Goal: Task Accomplishment & Management: Manage account settings

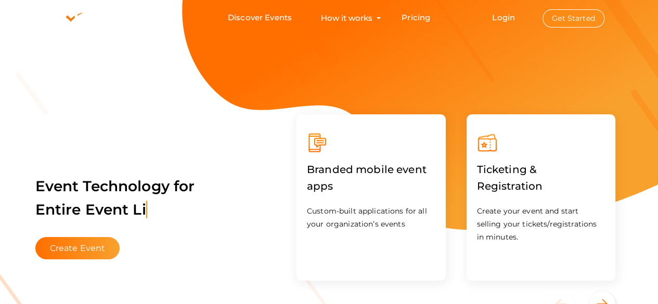
click at [570, 20] on button "Get Started" at bounding box center [574, 18] width 62 height 18
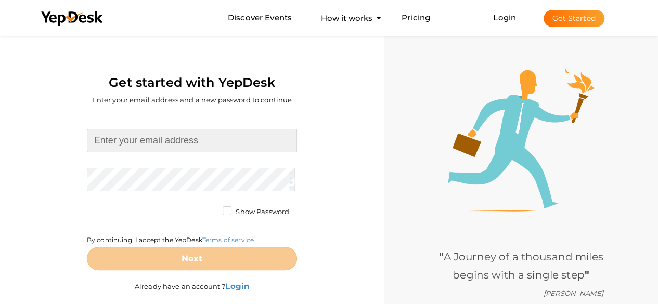
click at [187, 140] on input at bounding box center [192, 140] width 210 height 23
type input "[EMAIL_ADDRESS][DOMAIN_NAME]"
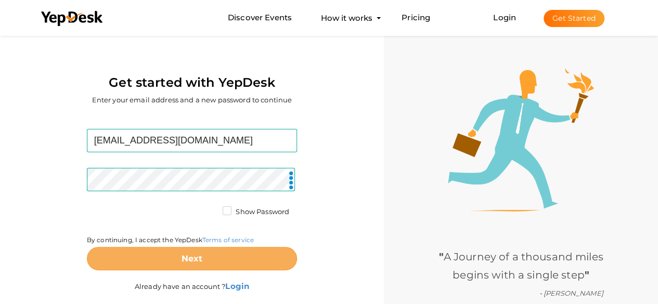
click at [193, 253] on button "Next" at bounding box center [192, 258] width 210 height 23
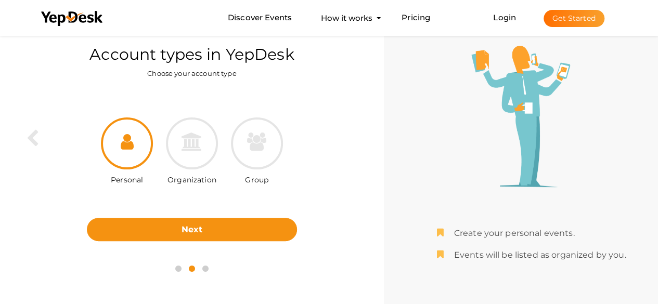
scroll to position [33, 0]
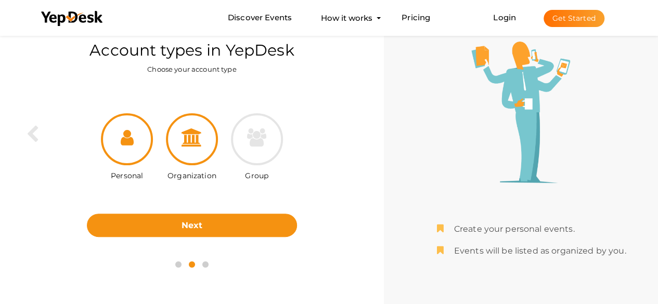
click at [176, 139] on div at bounding box center [192, 139] width 52 height 52
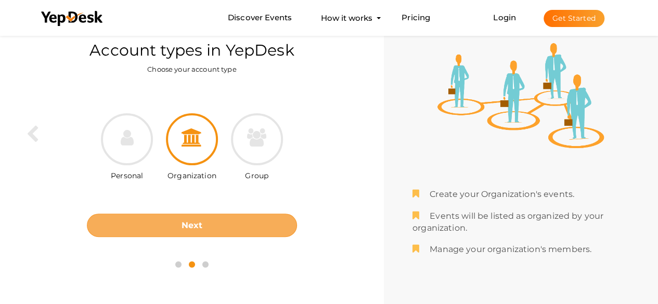
click at [201, 221] on b "Next" at bounding box center [192, 226] width 21 height 10
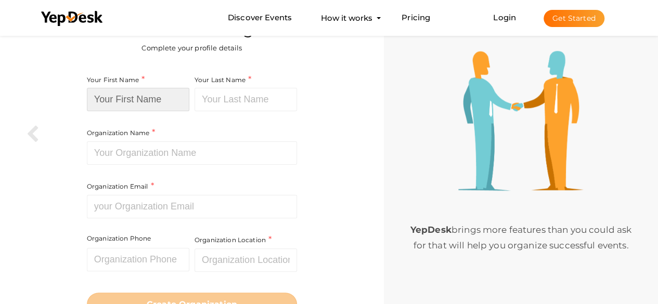
click at [156, 92] on input at bounding box center [138, 99] width 102 height 23
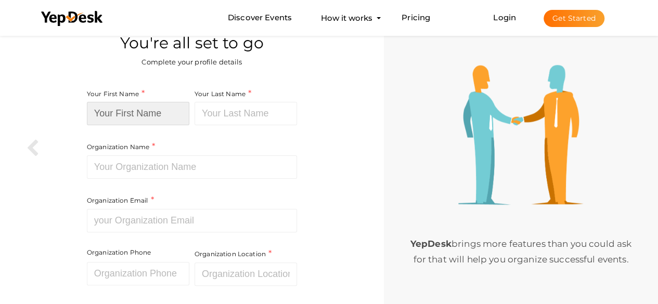
scroll to position [0, 0]
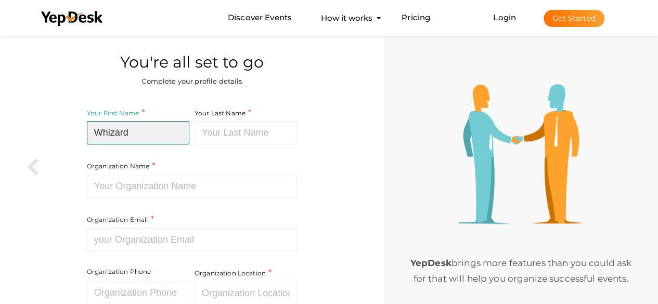
type input "Whizard"
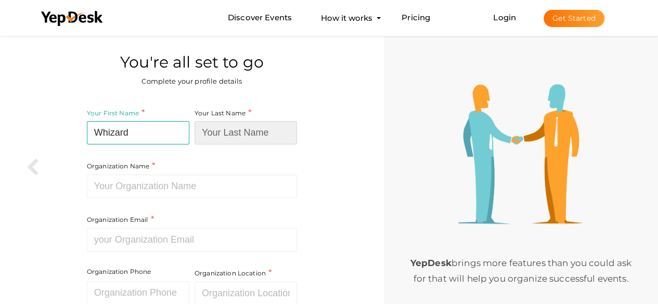
click at [220, 134] on input at bounding box center [246, 132] width 102 height 23
type input "api"
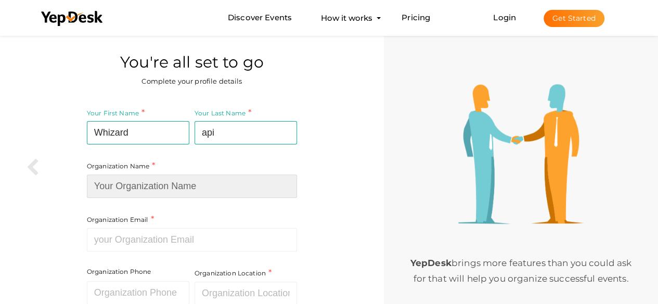
click at [197, 185] on input at bounding box center [192, 186] width 210 height 23
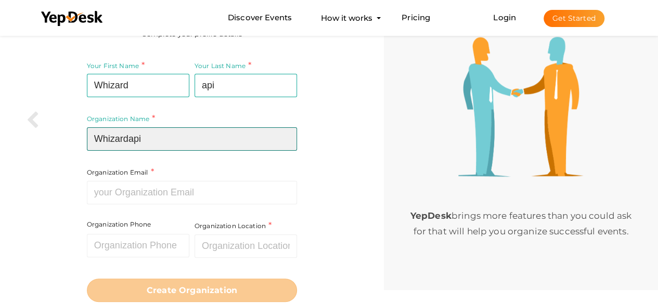
type input "Whizardapi"
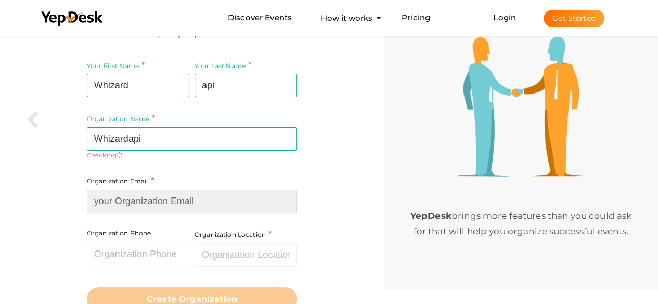
scroll to position [48, 0]
click at [207, 199] on input at bounding box center [192, 200] width 210 height 23
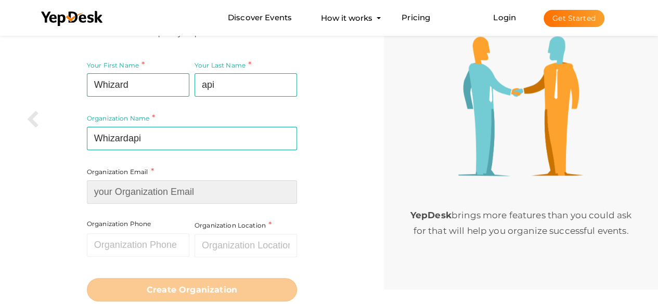
paste input "[EMAIL_ADDRESS][DOMAIN_NAME]"
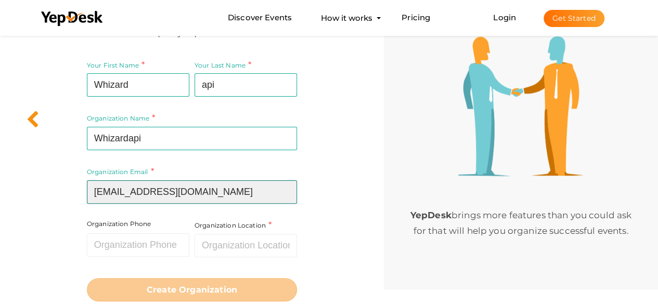
type input "[EMAIL_ADDRESS][DOMAIN_NAME]"
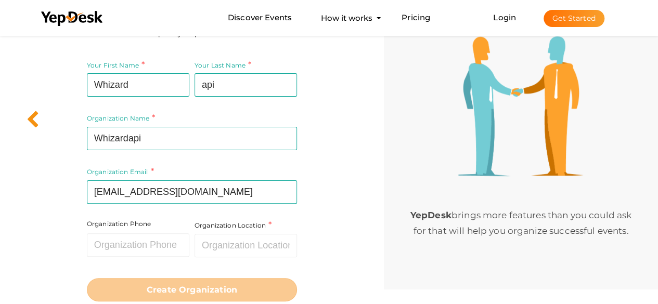
click at [25, 120] on div at bounding box center [19, 57] width 39 height 144
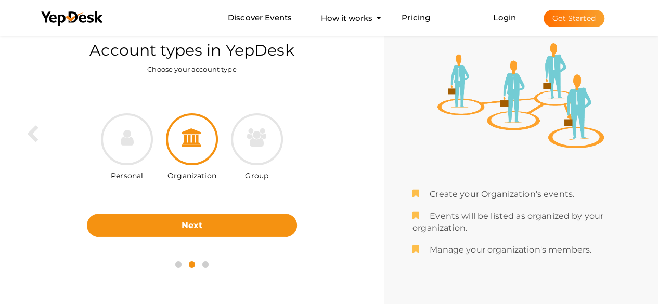
scroll to position [33, 0]
click at [123, 141] on icon at bounding box center [127, 138] width 13 height 18
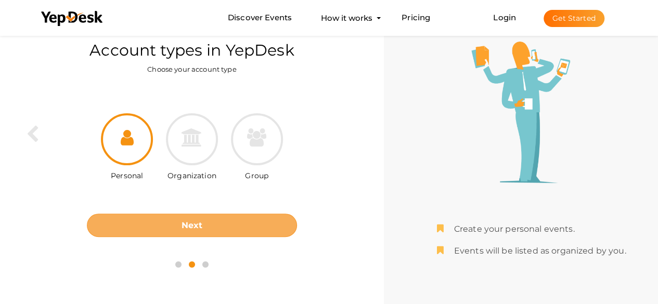
click at [166, 216] on button "Next" at bounding box center [192, 225] width 210 height 23
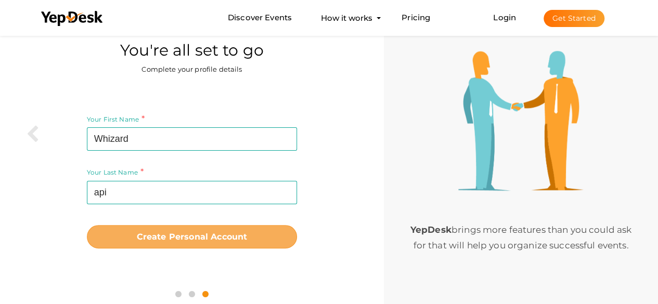
click at [177, 232] on b "Create Personal Account" at bounding box center [192, 237] width 111 height 10
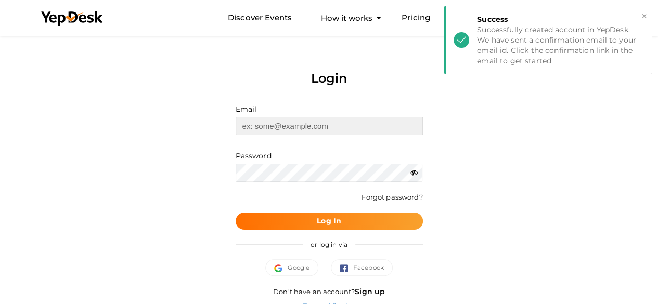
type input "[EMAIL_ADDRESS][DOMAIN_NAME]"
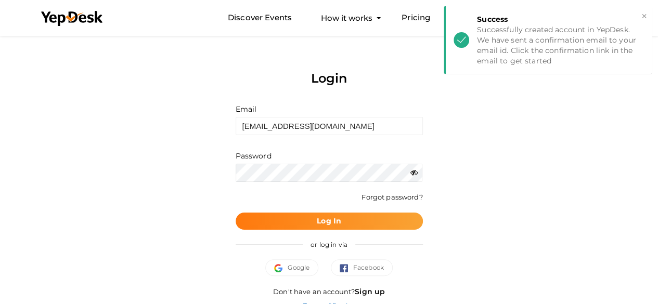
click at [330, 217] on b "Log In" at bounding box center [329, 220] width 24 height 9
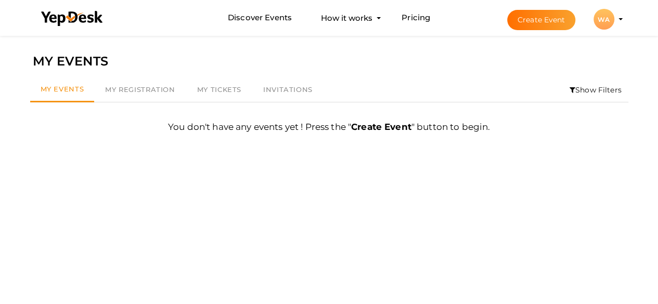
click at [615, 23] on button "WA WA Whizard api viralvinayoff@gmail.com Personal Profile My Events Admin Swit…" at bounding box center [604, 19] width 27 height 22
click at [611, 19] on div "WA" at bounding box center [604, 19] width 21 height 21
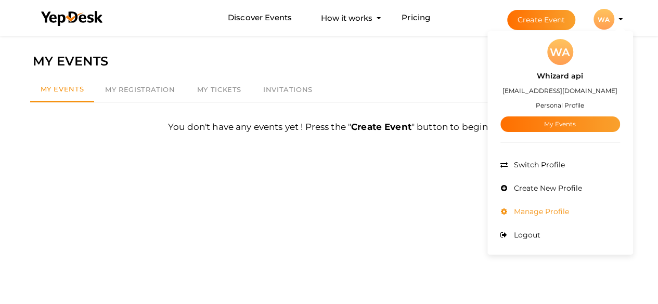
click at [548, 209] on span "Manage Profile" at bounding box center [540, 211] width 58 height 9
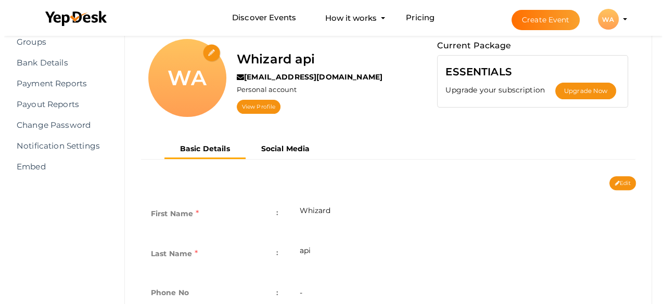
scroll to position [82, 0]
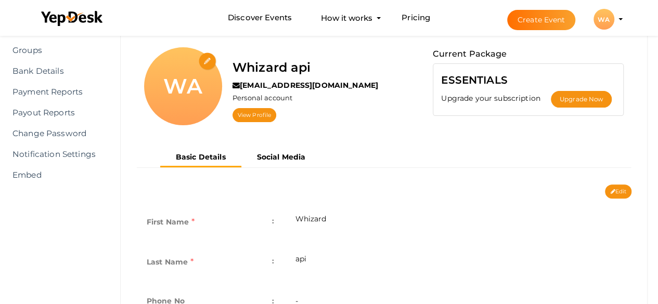
click at [204, 60] on input "file" at bounding box center [208, 62] width 18 height 18
type input "C:\fakepath\Group-71-Copy.png"
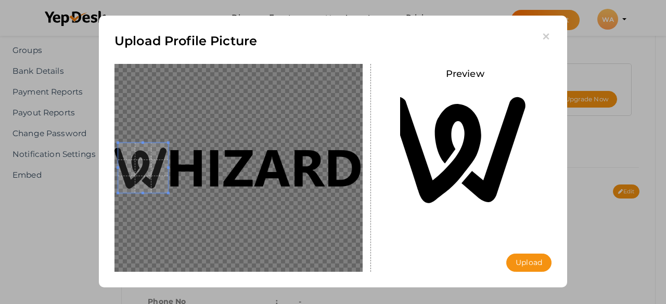
drag, startPoint x: 240, startPoint y: 171, endPoint x: 139, endPoint y: 152, distance: 102.1
click at [139, 152] on span at bounding box center [143, 168] width 50 height 50
drag, startPoint x: 166, startPoint y: 195, endPoint x: 204, endPoint y: 207, distance: 39.8
click at [204, 207] on div at bounding box center [238, 168] width 248 height 208
drag, startPoint x: 167, startPoint y: 194, endPoint x: 173, endPoint y: 201, distance: 9.6
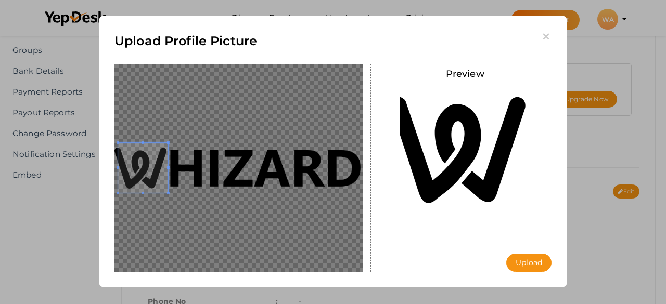
click at [173, 201] on div at bounding box center [238, 168] width 248 height 208
drag, startPoint x: 166, startPoint y: 193, endPoint x: 205, endPoint y: 226, distance: 50.9
click at [205, 226] on div at bounding box center [238, 168] width 248 height 208
click at [534, 260] on button "Upload" at bounding box center [528, 263] width 45 height 18
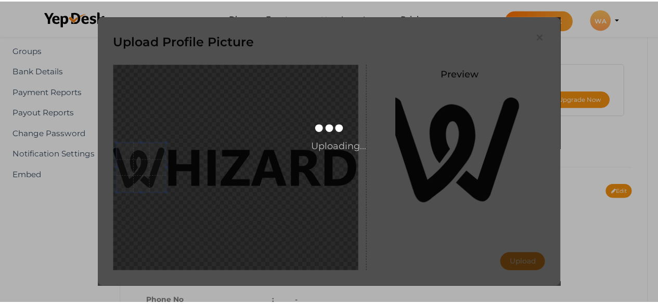
scroll to position [0, 0]
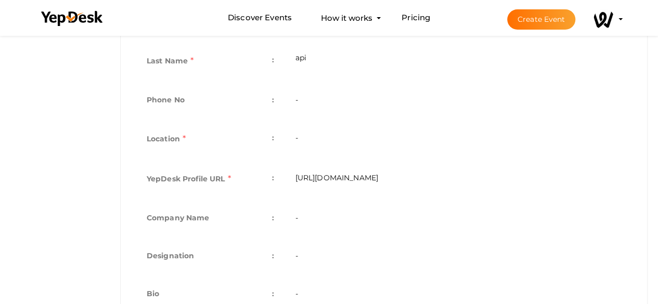
scroll to position [285, 0]
click at [316, 123] on td "-" at bounding box center [458, 139] width 347 height 40
click at [317, 132] on td "-" at bounding box center [458, 139] width 347 height 40
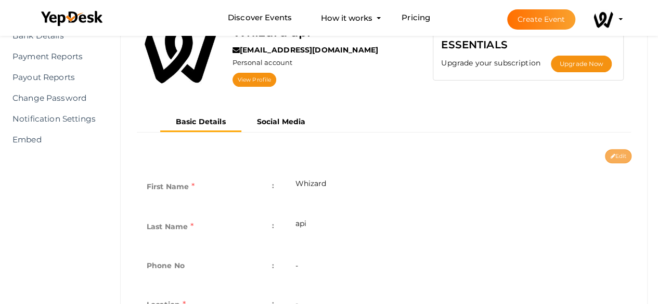
scroll to position [117, 0]
click at [612, 155] on icon at bounding box center [612, 158] width 5 height 6
type input "Whizard"
type input "api"
type input "whizard-api"
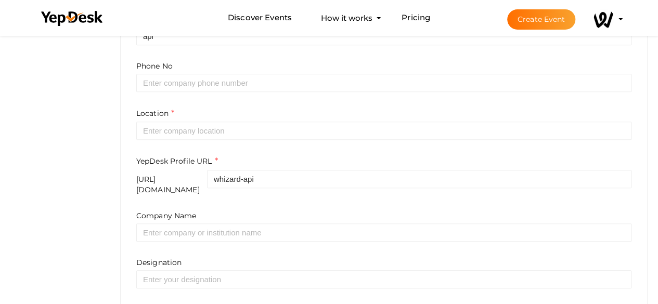
scroll to position [318, 0]
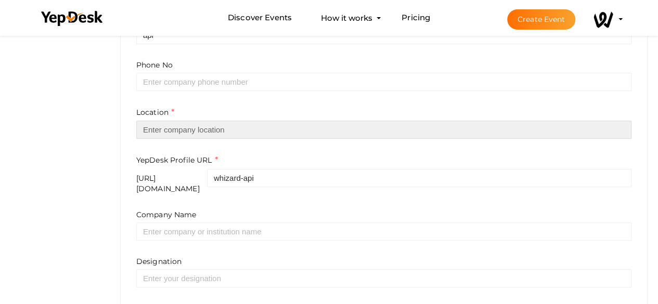
click at [243, 135] on input "text" at bounding box center [383, 130] width 495 height 18
type input "S"
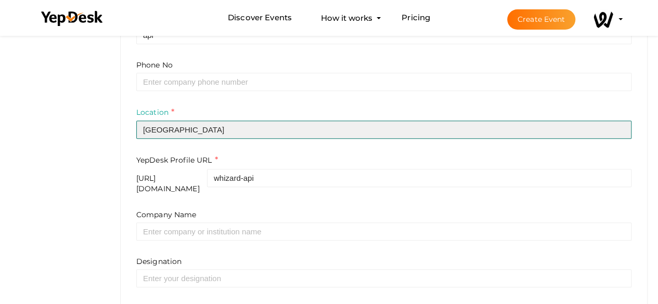
click at [237, 133] on input "[GEOGRAPHIC_DATA]" at bounding box center [383, 130] width 495 height 18
click at [241, 131] on input "Gurgaon, Haryana, India" at bounding box center [383, 130] width 495 height 18
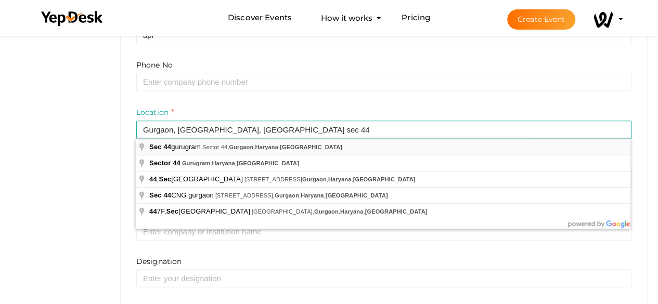
type input "Sec 44 gurugram, Sector 44, Gurgaon, Haryana, India"
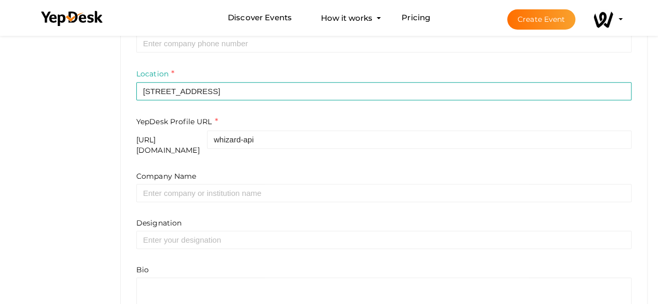
scroll to position [357, 0]
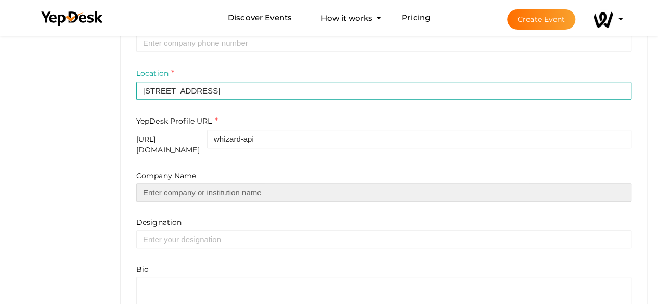
click at [216, 187] on input "text" at bounding box center [383, 193] width 495 height 18
type input "Whizardapi"
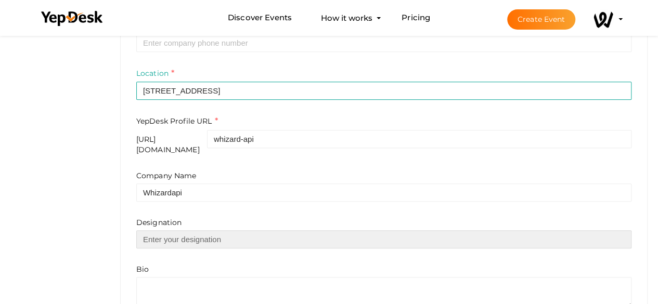
click at [202, 230] on input "text" at bounding box center [383, 239] width 495 height 18
type input "WhatsApp"
type input "Whizardapi"
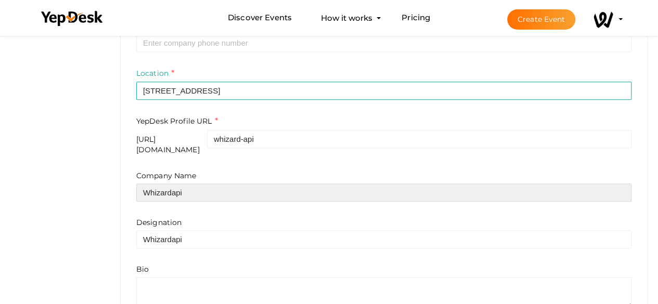
click at [199, 184] on input "Whizardapi" at bounding box center [383, 193] width 495 height 18
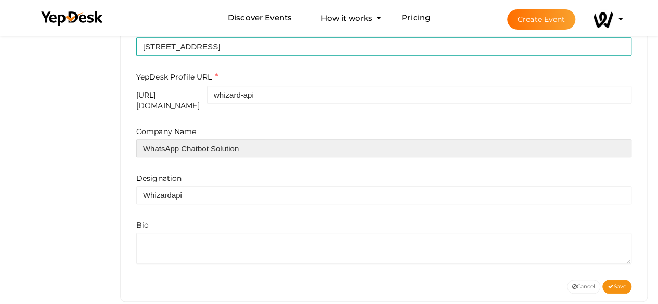
scroll to position [411, 0]
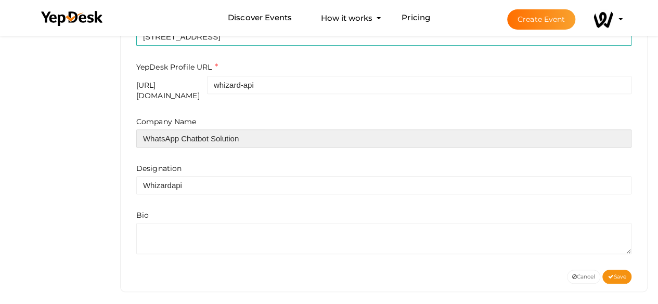
type input "WhatsApp Chatbot Solution"
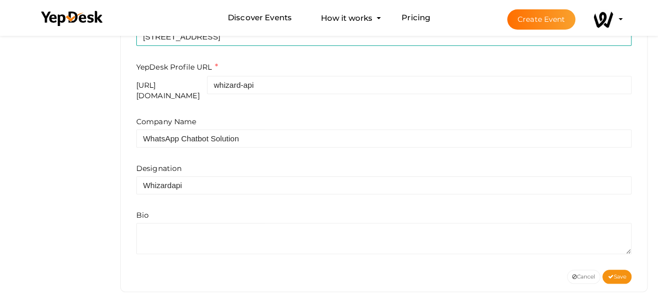
drag, startPoint x: 187, startPoint y: 213, endPoint x: 182, endPoint y: 222, distance: 11.0
click at [182, 222] on div "Bio" at bounding box center [383, 232] width 495 height 44
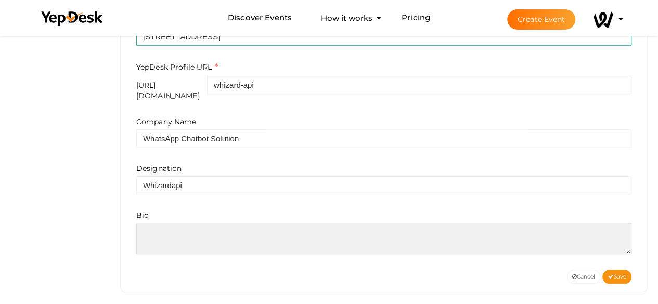
click at [182, 223] on textarea at bounding box center [383, 238] width 495 height 31
paste textarea "WhizardAPI is a powerful conversational AI platform that powers your WhatsApp B…"
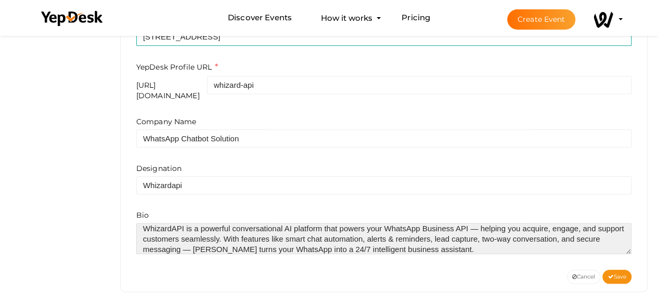
scroll to position [10, 0]
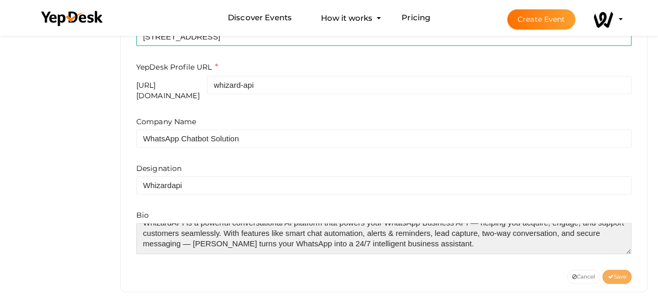
type textarea "WhizardAPI is a powerful conversational AI platform that powers your WhatsApp B…"
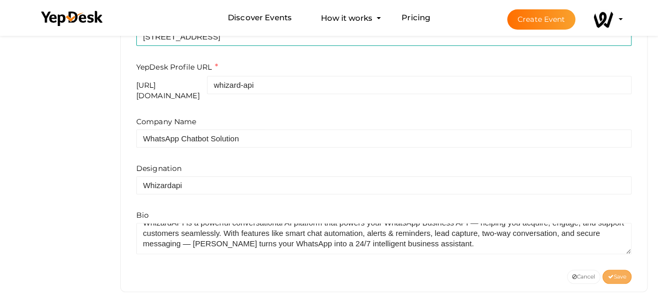
click at [610, 275] on icon at bounding box center [611, 278] width 6 height 6
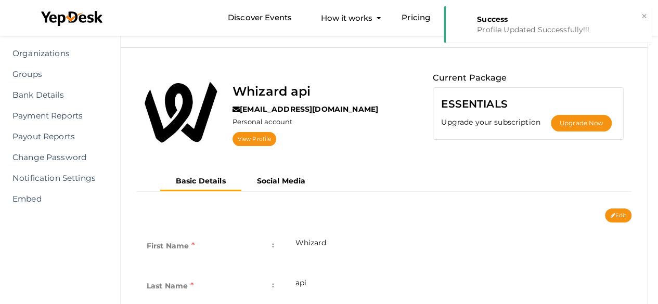
scroll to position [97, 0]
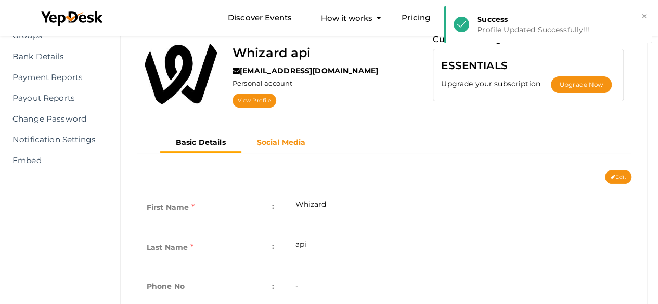
click at [280, 144] on b "Social Media" at bounding box center [281, 142] width 49 height 9
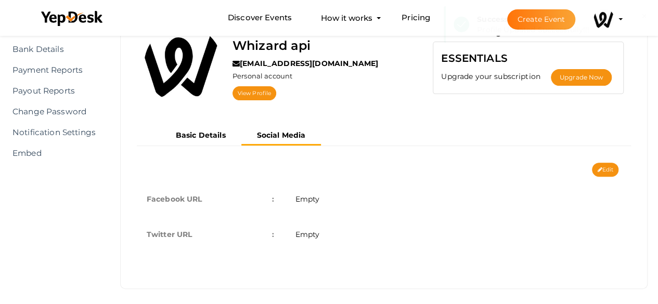
scroll to position [108, 0]
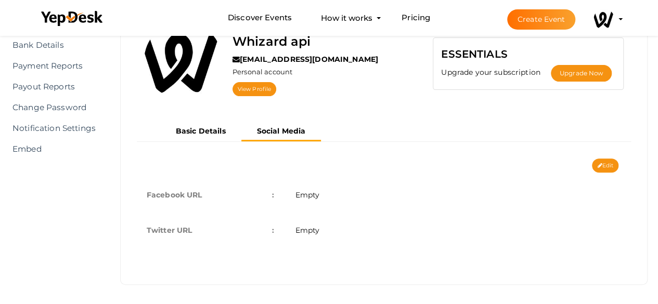
click at [309, 195] on span "Empty" at bounding box center [307, 194] width 24 height 9
click at [603, 163] on button "Edit" at bounding box center [605, 166] width 27 height 14
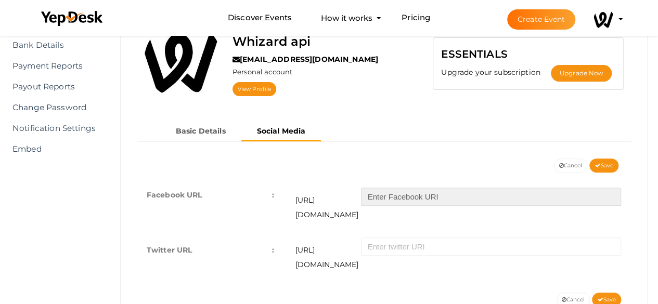
click at [403, 190] on input "text" at bounding box center [491, 197] width 260 height 18
paste input "[URL][DOMAIN_NAME]"
type input "[URL][DOMAIN_NAME]"
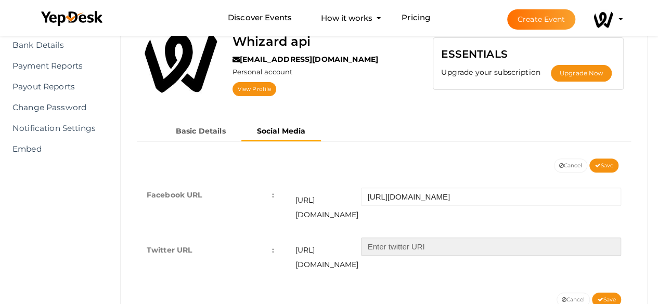
click at [407, 238] on input "text" at bounding box center [491, 247] width 260 height 18
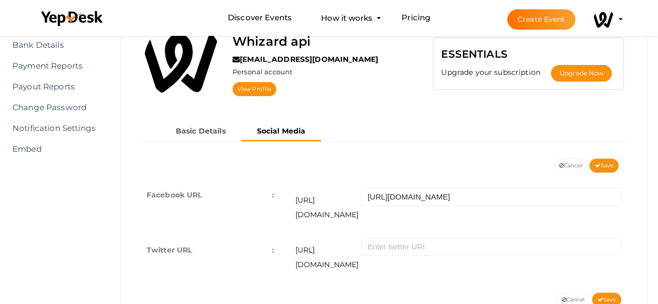
click at [362, 256] on div "Facebook URL : https://facebook.com/ https://www.facebook.com/whizardapi Twitte…" at bounding box center [384, 233] width 511 height 121
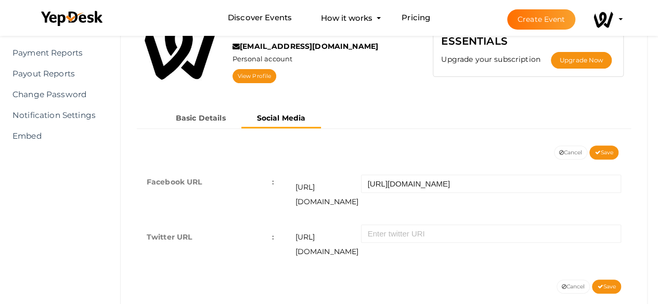
scroll to position [127, 0]
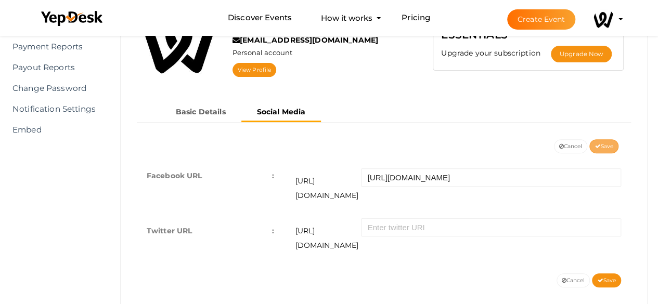
click at [602, 146] on span "Save" at bounding box center [604, 146] width 19 height 7
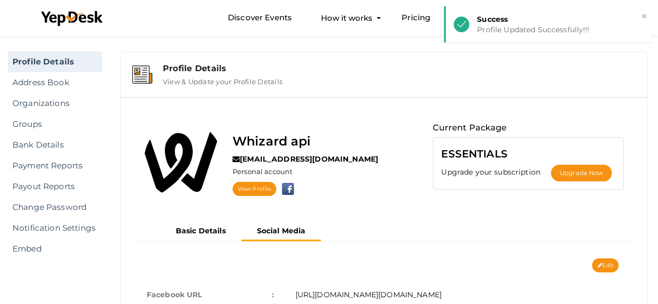
scroll to position [0, 0]
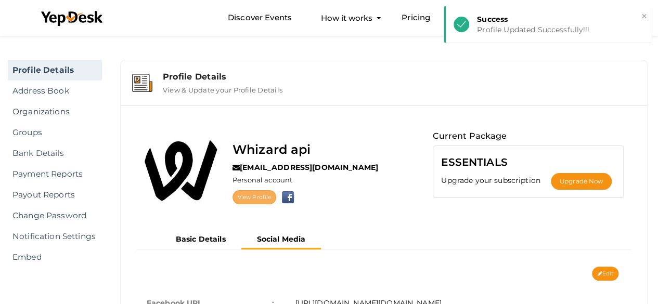
click at [241, 197] on link "View Profile" at bounding box center [255, 197] width 44 height 14
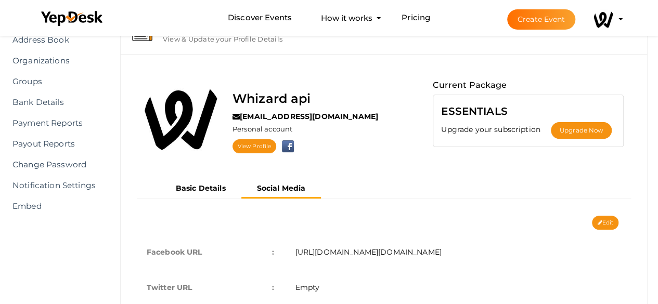
scroll to position [52, 0]
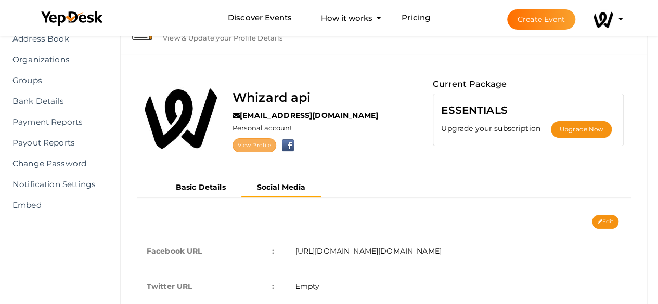
click at [259, 147] on link "View Profile" at bounding box center [255, 145] width 44 height 14
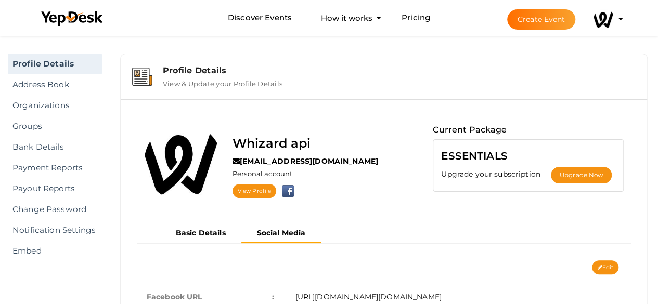
scroll to position [0, 0]
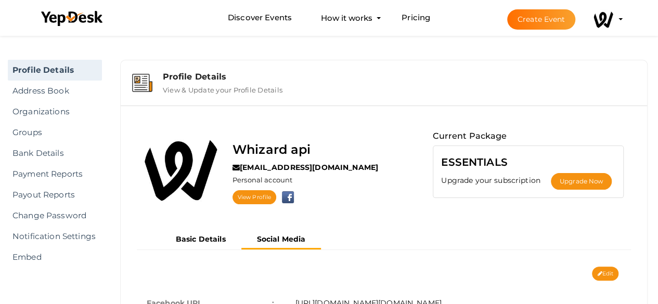
click at [223, 88] on label "View & Update your Profile Details" at bounding box center [223, 88] width 120 height 12
click at [49, 94] on link "Address Book" at bounding box center [55, 91] width 94 height 21
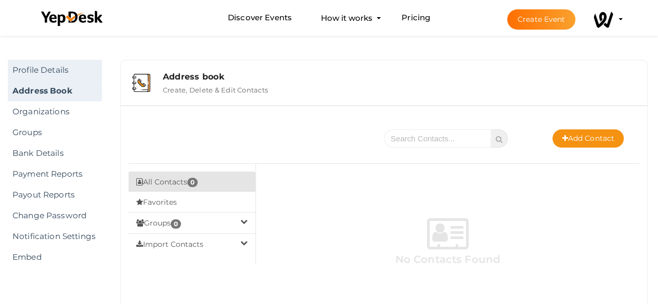
click at [73, 67] on link "Profile Details" at bounding box center [55, 70] width 94 height 21
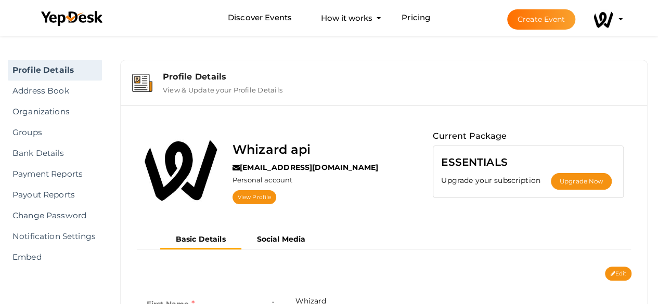
click at [616, 16] on button "Whizard api viralvinayoff@gmail.com Personal Profile My Events Admin Switch Pro…" at bounding box center [604, 19] width 27 height 22
click at [620, 22] on li "Create Event Whizard api viralvinayoff@gmail.com Personal Profile My Events Adm…" at bounding box center [555, 19] width 139 height 37
click at [614, 18] on profile-pic at bounding box center [604, 19] width 21 height 8
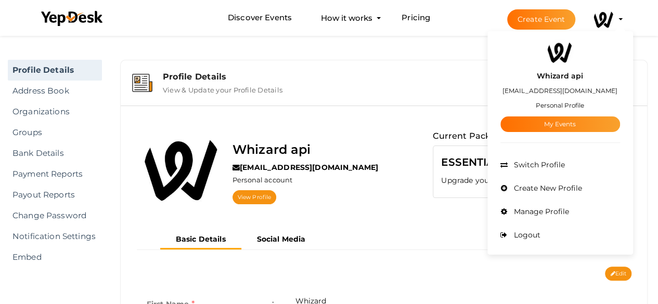
click at [560, 93] on label "[EMAIL_ADDRESS][DOMAIN_NAME]" at bounding box center [560, 91] width 115 height 12
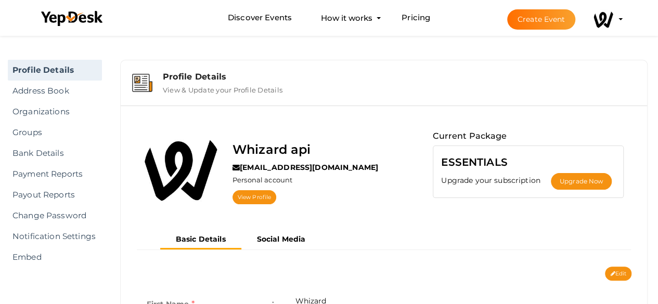
click at [560, 87] on div "Profile Details View & Update your Profile Details" at bounding box center [395, 83] width 481 height 22
click at [598, 22] on img at bounding box center [604, 19] width 21 height 21
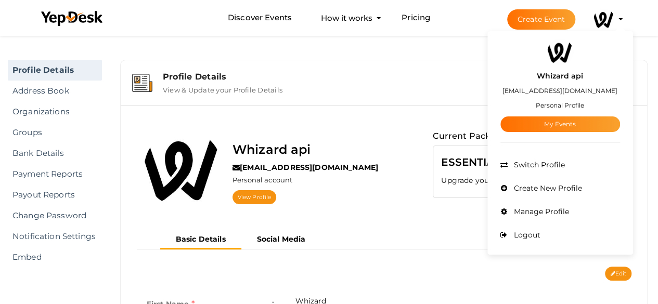
click at [361, 188] on div "Whizard api viralvinayoff@gmail.com Personal account View Profile" at bounding box center [280, 172] width 289 height 85
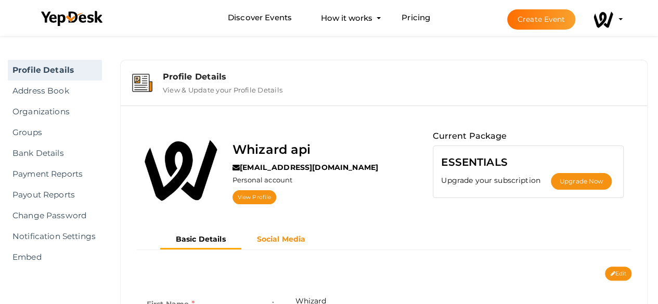
click at [291, 243] on button "Social Media" at bounding box center [281, 239] width 80 height 17
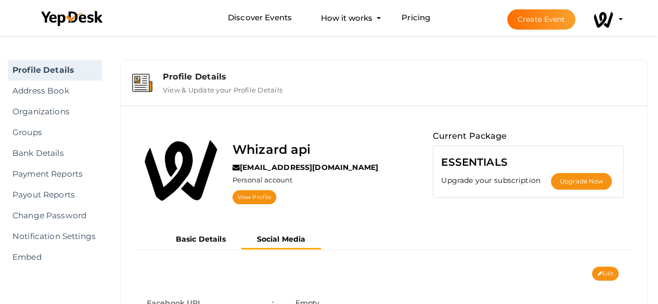
scroll to position [108, 0]
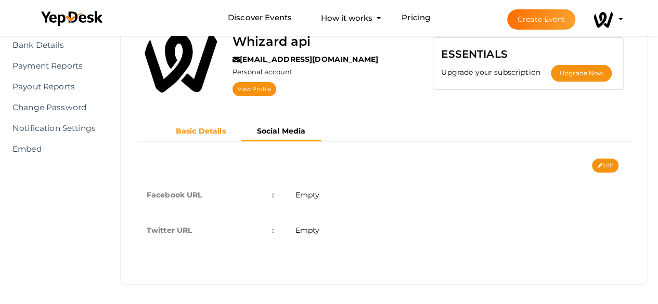
click at [208, 132] on b "Basic Details" at bounding box center [201, 130] width 50 height 9
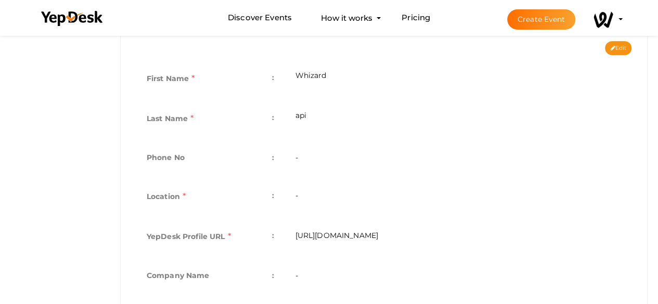
scroll to position [221, 0]
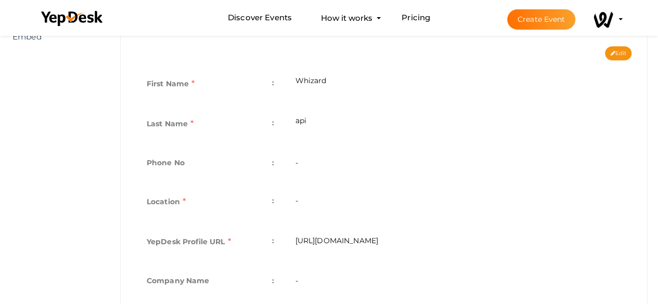
click at [616, 53] on button "Edit" at bounding box center [618, 53] width 27 height 14
type input "Whizard"
type input "api"
type input "whizard-api"
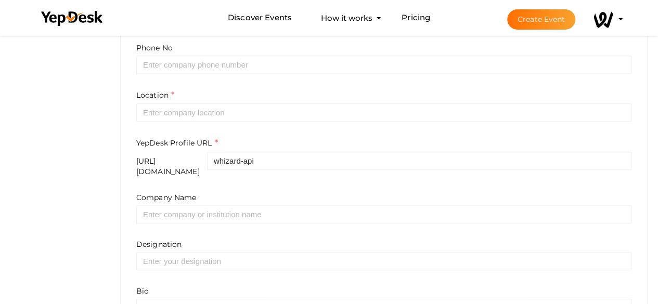
scroll to position [335, 0]
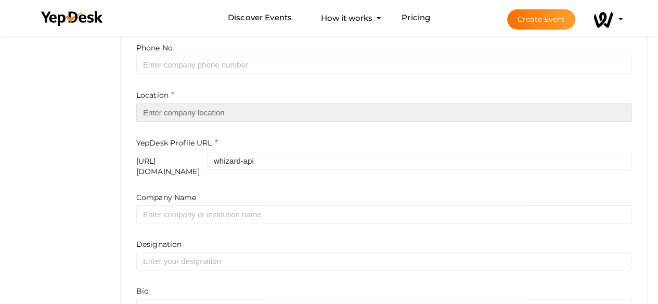
click at [217, 113] on input "text" at bounding box center [383, 113] width 495 height 18
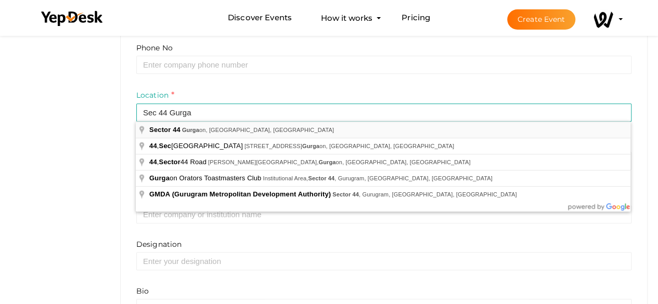
type input "Sector 44, Gurgaon, Haryana, India"
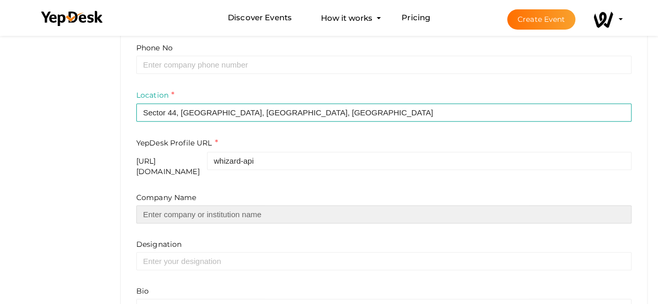
click at [237, 207] on input "text" at bounding box center [383, 215] width 495 height 18
type input "WhatsApp Chatbot Solution"
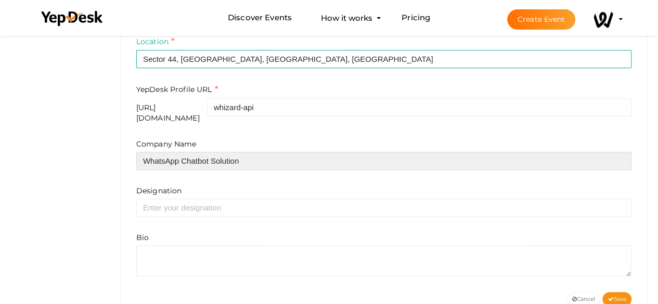
scroll to position [395, 0]
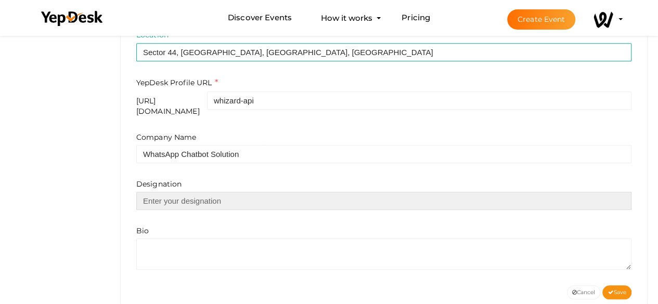
click at [223, 192] on input "text" at bounding box center [383, 201] width 495 height 18
type input "Whizardapi"
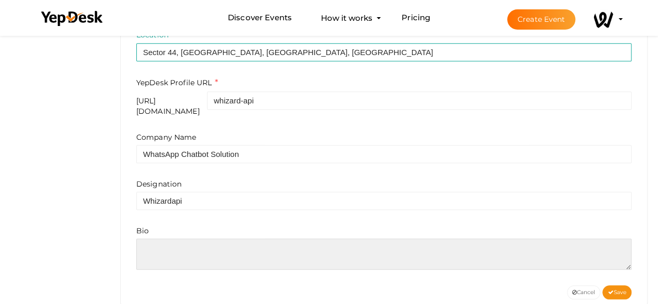
click at [209, 256] on textarea at bounding box center [383, 254] width 495 height 31
paste textarea "WhizardAPI is a powerful conversational AI platform that powers your WhatsApp B…"
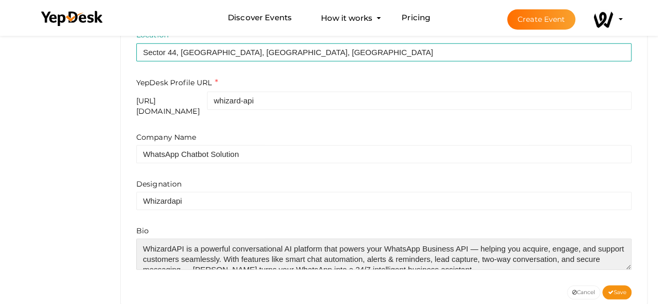
scroll to position [5, 0]
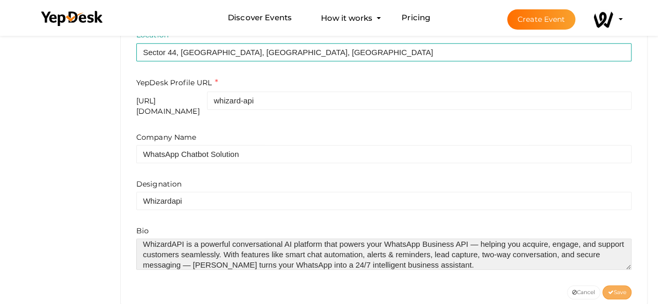
type textarea "WhizardAPI is a powerful conversational AI platform that powers your WhatsApp B…"
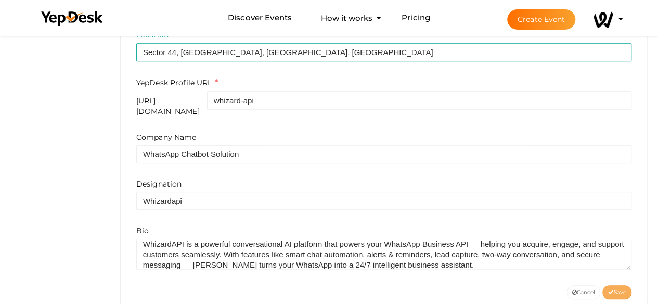
click at [612, 289] on span "Save" at bounding box center [617, 292] width 19 height 7
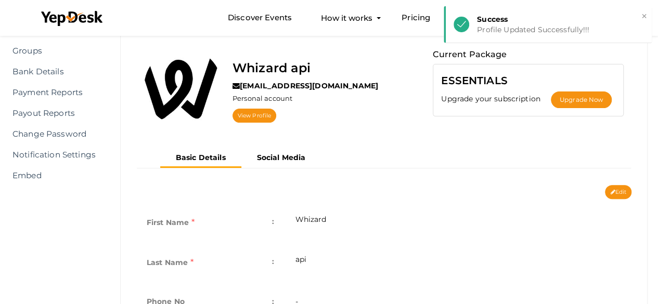
scroll to position [0, 0]
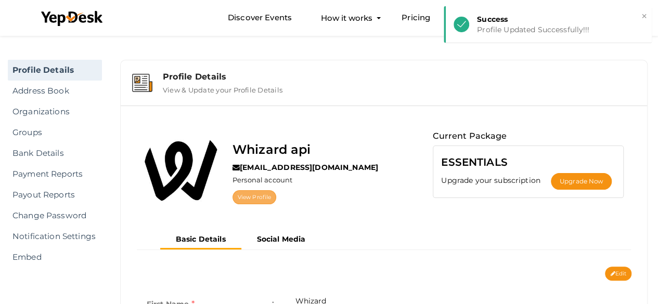
click at [253, 197] on link "View Profile" at bounding box center [255, 197] width 44 height 14
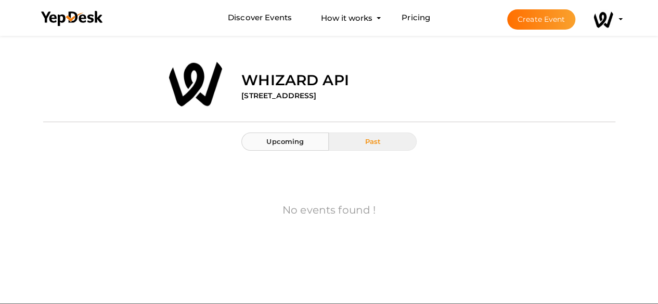
click at [279, 142] on span "Upcoming" at bounding box center [284, 141] width 37 height 8
click at [599, 17] on img at bounding box center [604, 19] width 21 height 21
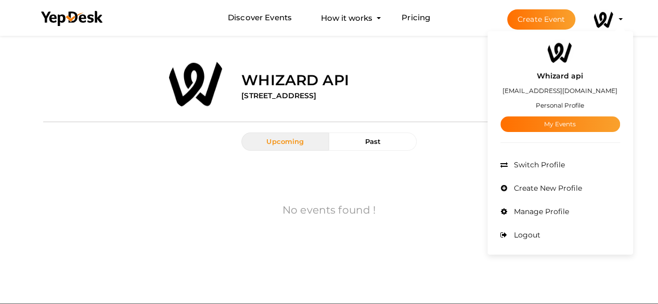
click at [163, 214] on div "No events found !" at bounding box center [329, 211] width 557 height 101
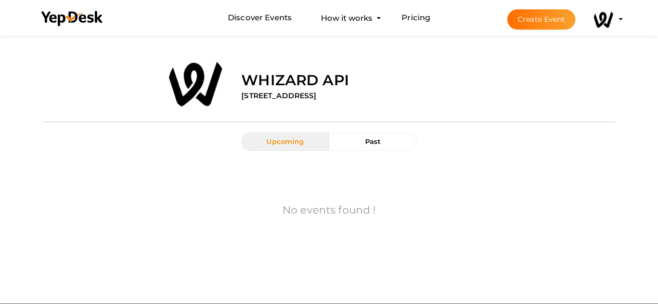
click at [316, 92] on label "[STREET_ADDRESS]" at bounding box center [278, 96] width 75 height 10
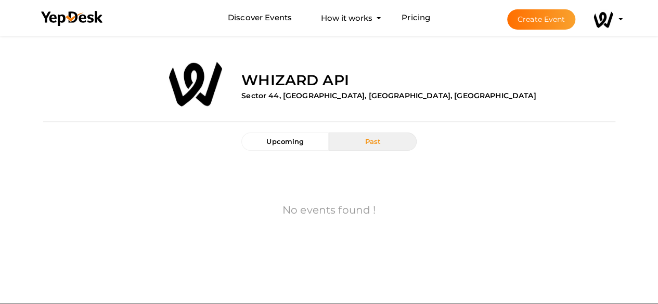
click at [622, 17] on li "Create Event Whizard api viralvinayoff@gmail.com Personal Profile My Events Adm…" at bounding box center [555, 19] width 139 height 37
click at [611, 19] on img at bounding box center [604, 19] width 21 height 21
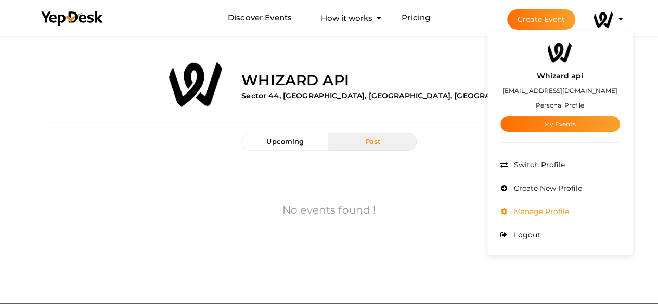
click at [547, 209] on span "Manage Profile" at bounding box center [540, 211] width 58 height 9
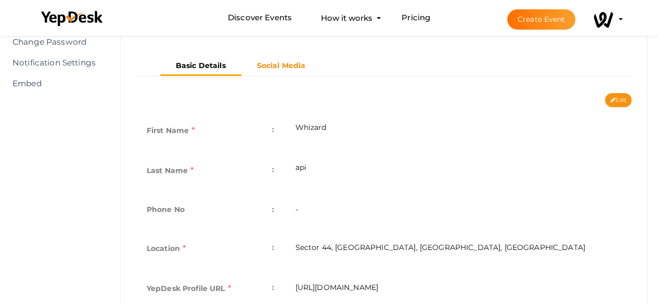
click at [281, 67] on b "Social Media" at bounding box center [281, 65] width 49 height 9
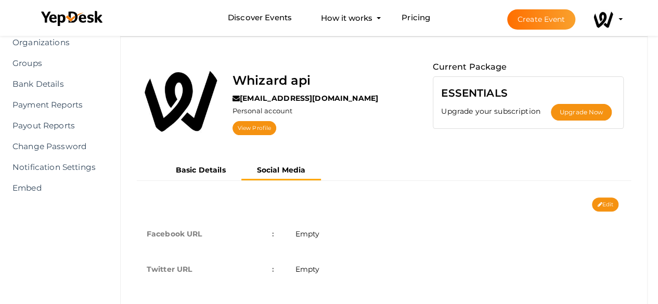
scroll to position [67, 0]
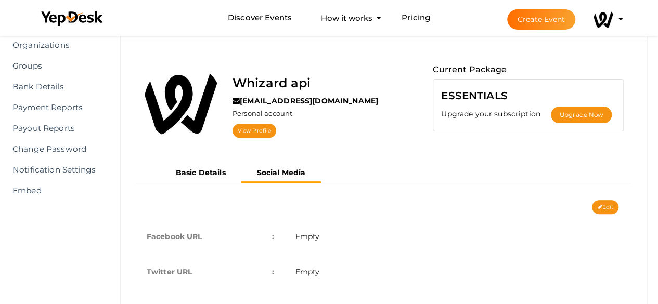
click at [262, 110] on label "Personal account" at bounding box center [263, 114] width 60 height 10
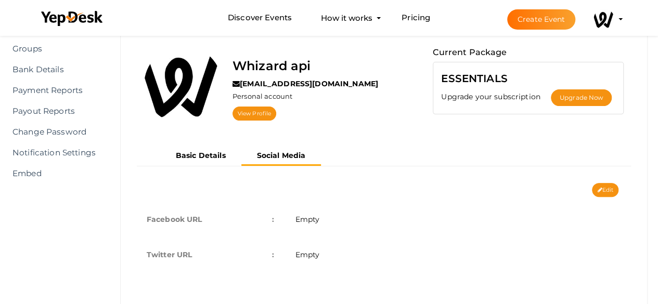
scroll to position [108, 0]
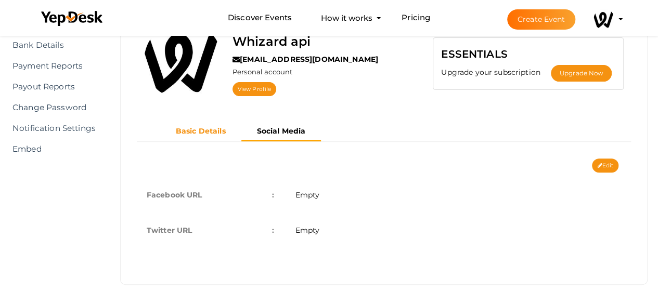
click at [211, 129] on b "Basic Details" at bounding box center [201, 130] width 50 height 9
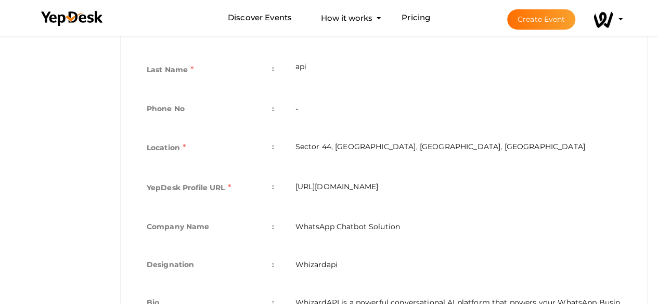
scroll to position [273, 0]
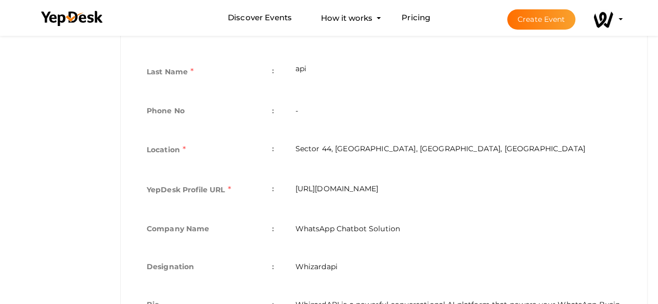
drag, startPoint x: 471, startPoint y: 188, endPoint x: 281, endPoint y: 185, distance: 189.9
click at [281, 185] on tr "YepDesk Profile URL : https://www.yepdesk.com/profile/whizard-api" at bounding box center [383, 191] width 495 height 40
click at [292, 178] on td "https://www.yepdesk.com/profile/whizard-api" at bounding box center [458, 191] width 347 height 40
copy td "https://www.yepdesk.com/profile/whizard-api"
click at [264, 143] on td "Location :" at bounding box center [210, 151] width 149 height 40
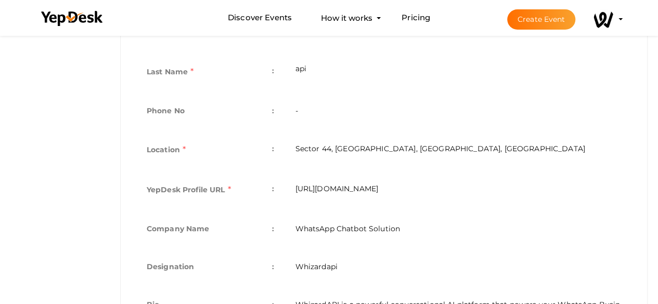
scroll to position [0, 0]
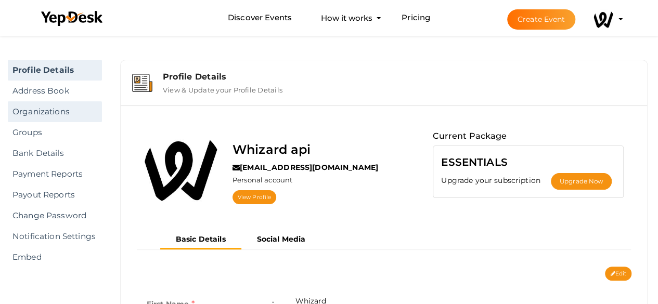
click at [26, 113] on link "Organizations" at bounding box center [55, 111] width 94 height 21
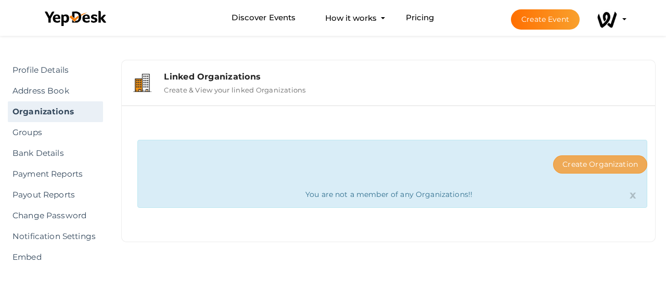
click at [595, 163] on button "Create Organization" at bounding box center [600, 165] width 94 height 18
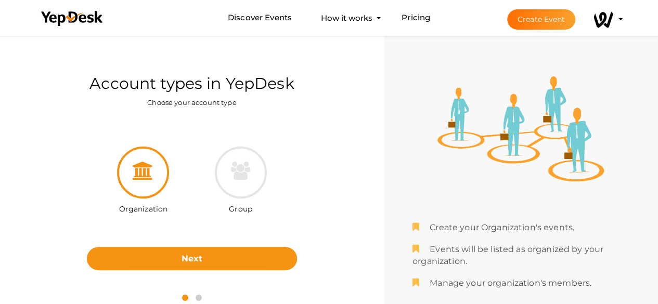
scroll to position [33, 0]
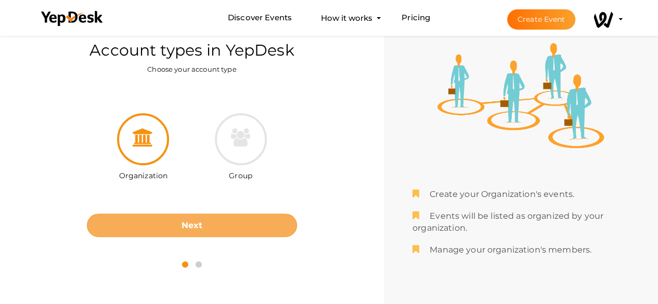
click at [225, 221] on button "Next" at bounding box center [192, 225] width 210 height 23
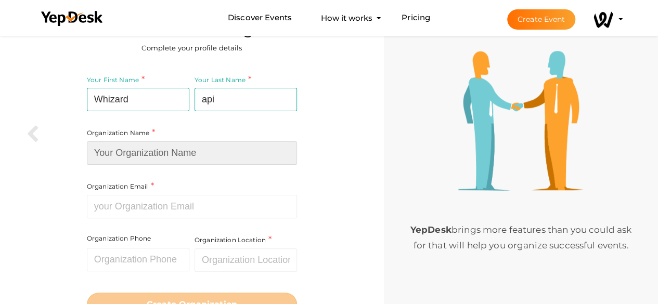
click at [223, 146] on input at bounding box center [192, 153] width 210 height 23
type input "Whizardapi"
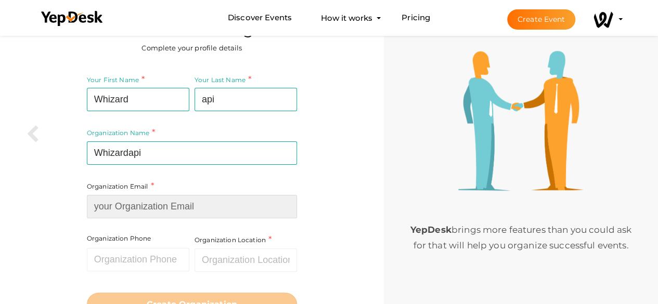
click at [160, 206] on input at bounding box center [192, 206] width 210 height 23
type input "[EMAIL_ADDRESS][DOMAIN_NAME]"
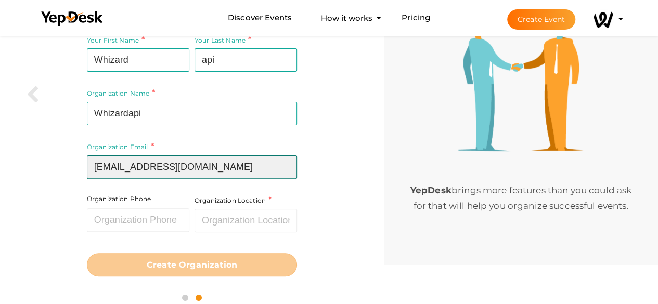
scroll to position [78, 0]
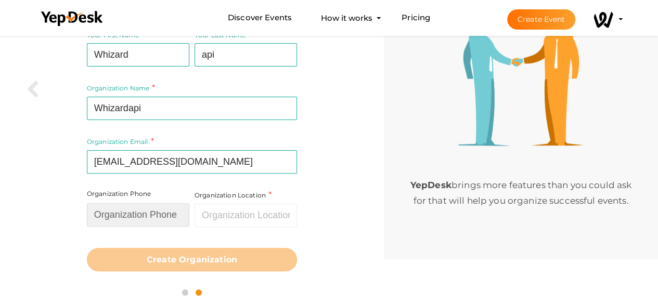
click at [170, 212] on input "text" at bounding box center [138, 214] width 102 height 23
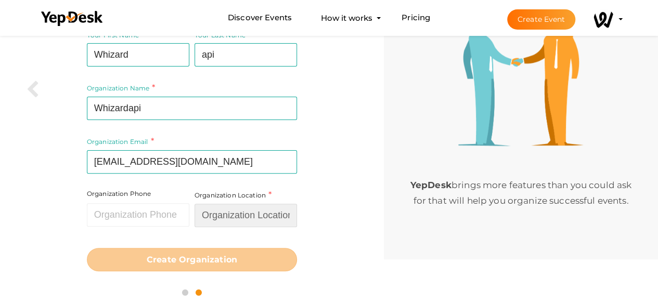
click at [224, 217] on input "text" at bounding box center [246, 215] width 102 height 23
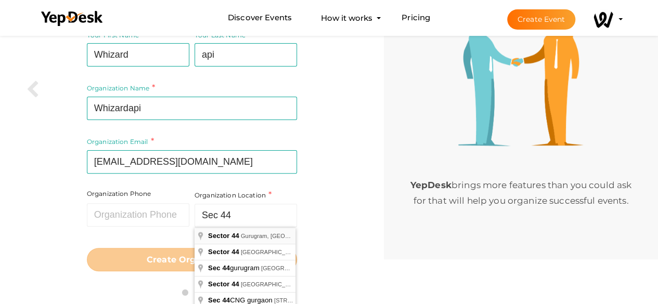
type input "[GEOGRAPHIC_DATA], [GEOGRAPHIC_DATA], [GEOGRAPHIC_DATA]"
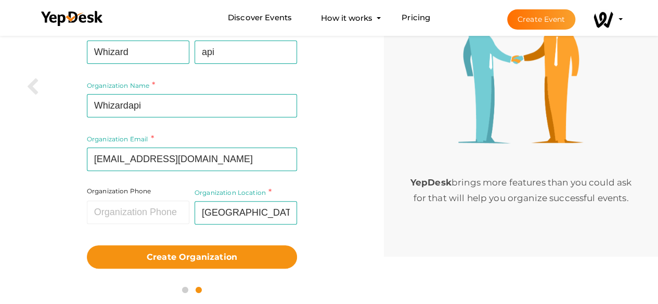
scroll to position [81, 0]
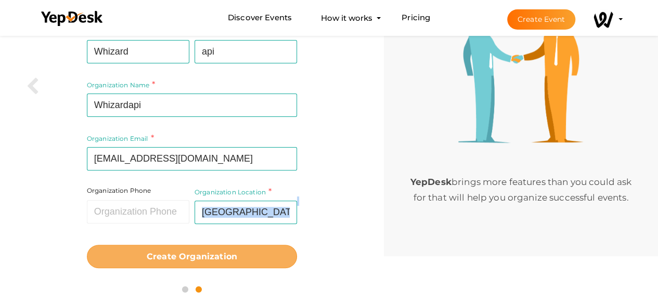
drag, startPoint x: 216, startPoint y: 233, endPoint x: 190, endPoint y: 253, distance: 33.4
click at [190, 253] on form "Your First Name Whizard Required. Must contain letters only. Must be between 2 …" at bounding box center [192, 147] width 210 height 242
click at [190, 253] on b "Create Organization" at bounding box center [192, 257] width 91 height 10
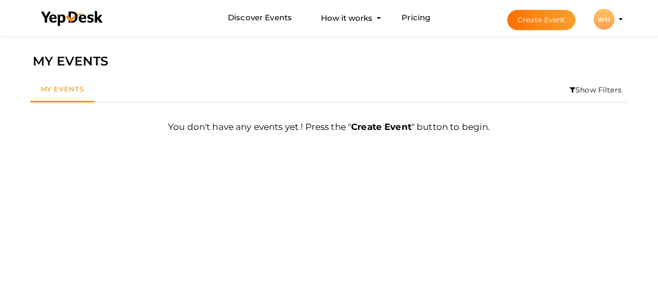
click at [617, 18] on button "WH WH Whizardapi [EMAIL_ADDRESS][DOMAIN_NAME] Organization Profile My Events Ad…" at bounding box center [604, 19] width 27 height 22
click at [618, 18] on li "Create Event WH WH Whizardapi [EMAIL_ADDRESS][DOMAIN_NAME] Organization Profile…" at bounding box center [555, 19] width 139 height 37
click at [607, 18] on div "WH" at bounding box center [604, 19] width 21 height 21
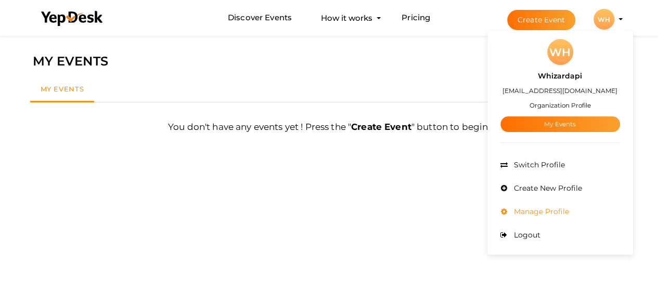
click at [529, 206] on li "Manage Profile" at bounding box center [561, 211] width 120 height 23
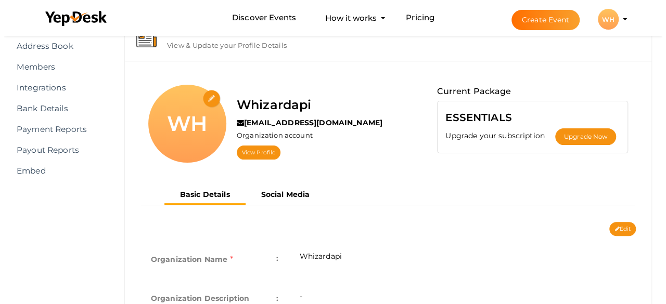
scroll to position [39, 0]
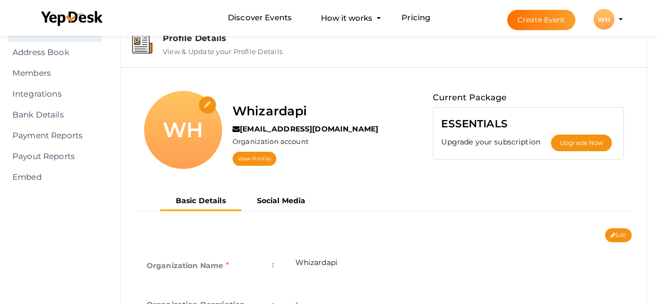
click at [208, 105] on input "file" at bounding box center [208, 105] width 18 height 18
type input "C:\fakepath\Group-71-Copy.png"
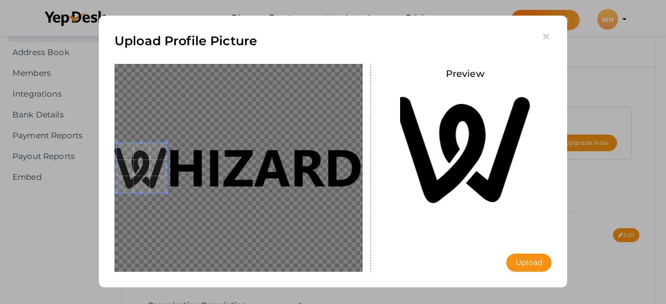
drag, startPoint x: 252, startPoint y: 170, endPoint x: 148, endPoint y: 160, distance: 104.5
click at [148, 160] on span at bounding box center [142, 168] width 50 height 50
click at [527, 263] on button "Upload" at bounding box center [528, 263] width 45 height 18
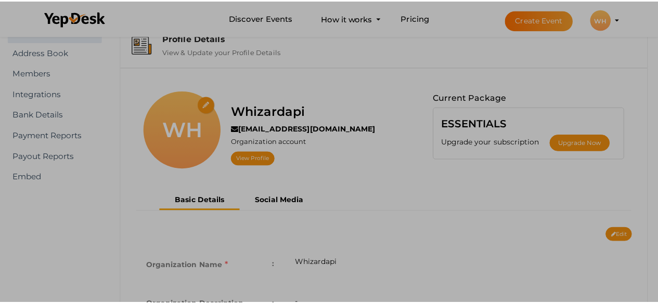
scroll to position [0, 0]
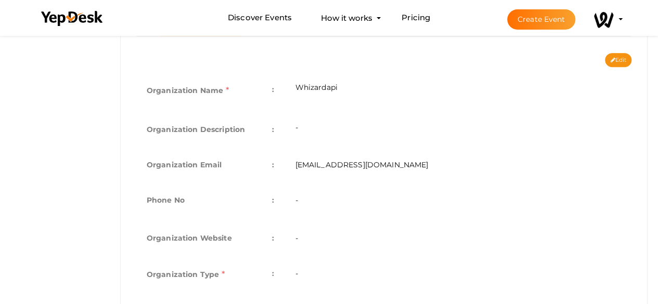
scroll to position [209, 0]
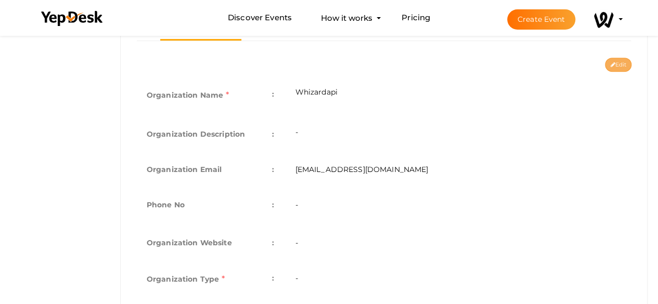
click at [623, 62] on button "Edit" at bounding box center [618, 65] width 27 height 14
type input "Whizardapi"
type input "[EMAIL_ADDRESS][DOMAIN_NAME]"
select select "9"
type input "[GEOGRAPHIC_DATA], [GEOGRAPHIC_DATA], [GEOGRAPHIC_DATA]"
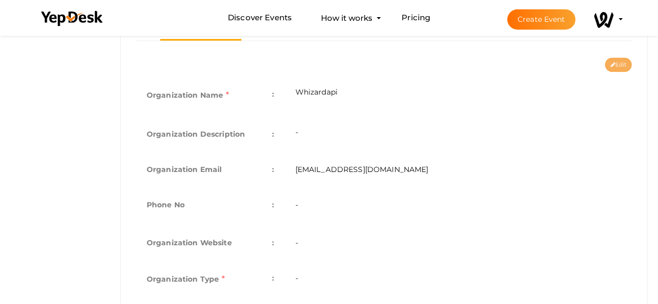
type input "whizardapi"
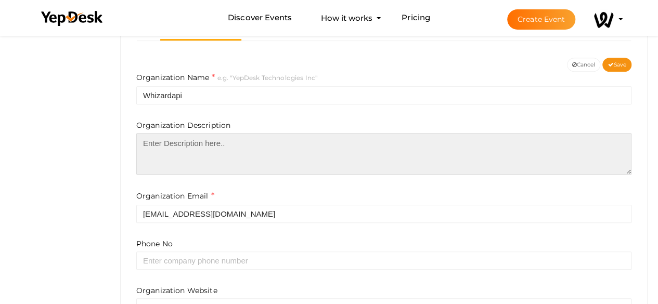
click at [270, 151] on textarea at bounding box center [383, 154] width 495 height 42
paste textarea "WhizardAPI is a powerful conversational AI platform that powers your WhatsApp B…"
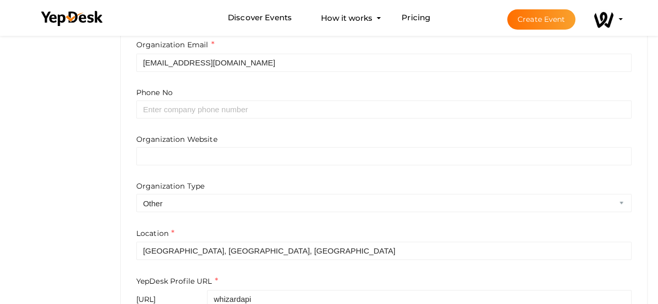
scroll to position [384, 0]
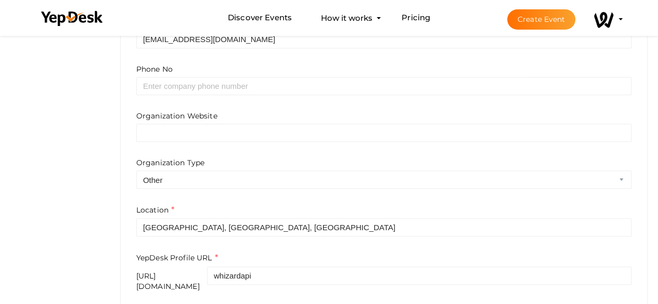
type textarea "WhizardAPI is a powerful conversational AI platform that powers your WhatsApp B…"
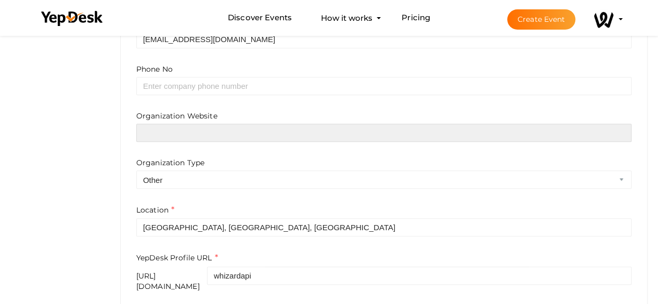
click at [258, 124] on input "text" at bounding box center [383, 133] width 495 height 18
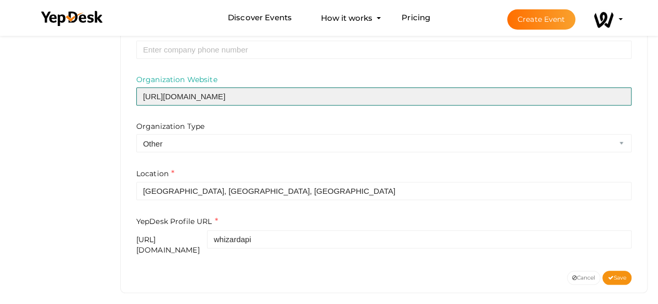
scroll to position [421, 0]
type input "[URL][DOMAIN_NAME]"
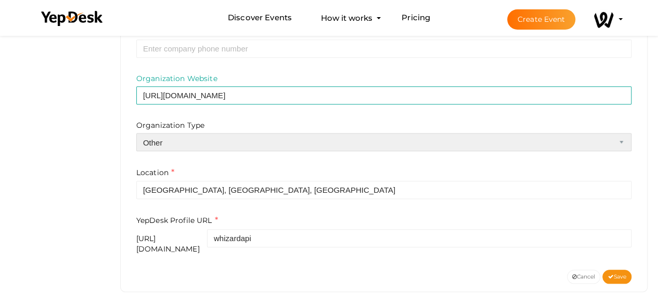
click at [236, 138] on select "Airline Corporation Educational Organization Government Organization Local Busi…" at bounding box center [383, 142] width 495 height 18
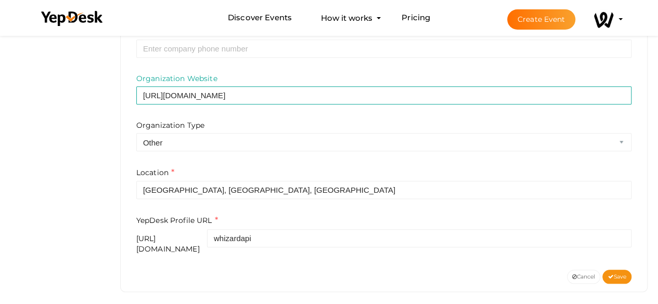
click at [612, 274] on span "Save" at bounding box center [617, 277] width 19 height 7
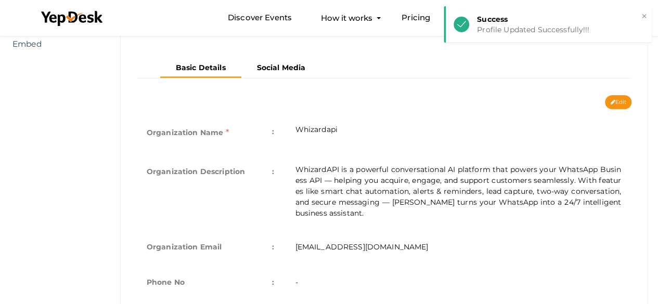
scroll to position [145, 0]
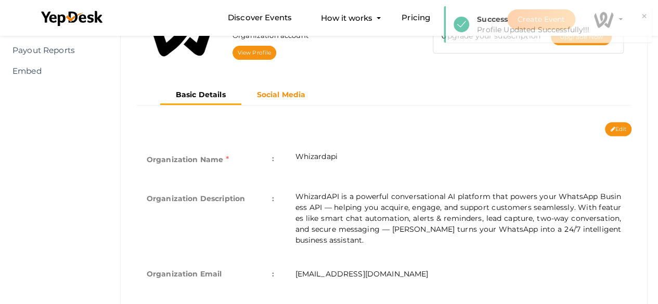
click at [288, 100] on button "Social Media" at bounding box center [281, 94] width 80 height 17
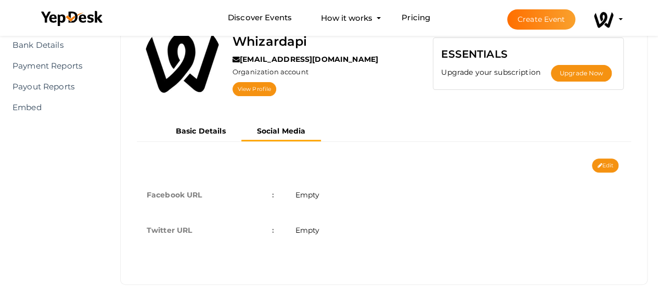
click at [329, 196] on td "Empty" at bounding box center [458, 194] width 347 height 35
click at [308, 195] on span "Empty" at bounding box center [307, 194] width 24 height 9
click at [600, 166] on icon at bounding box center [599, 166] width 5 height 6
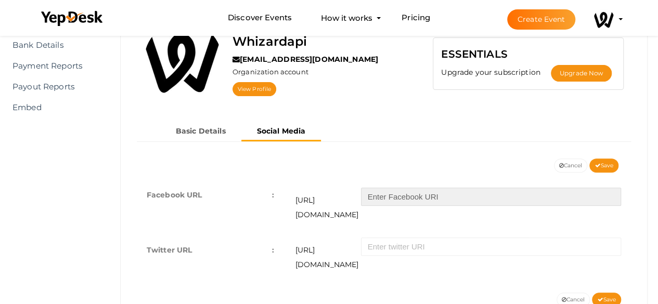
click at [446, 196] on input "text" at bounding box center [491, 197] width 260 height 18
paste input "https://www.facebook.com/whizardapi"
type input "https://www.facebook.com/whizardapi"
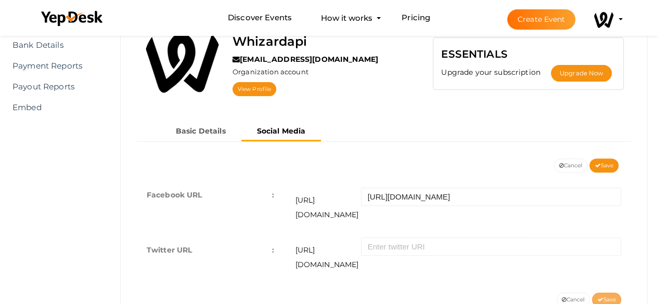
click at [609, 297] on span "Save" at bounding box center [606, 300] width 19 height 7
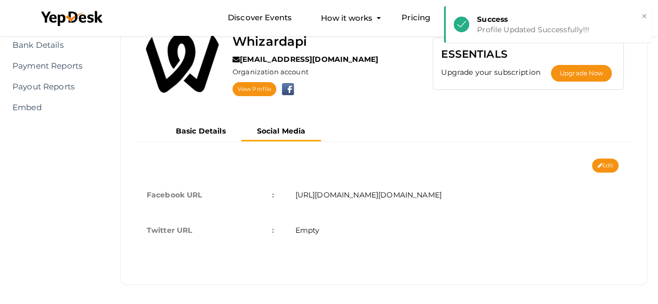
scroll to position [0, 0]
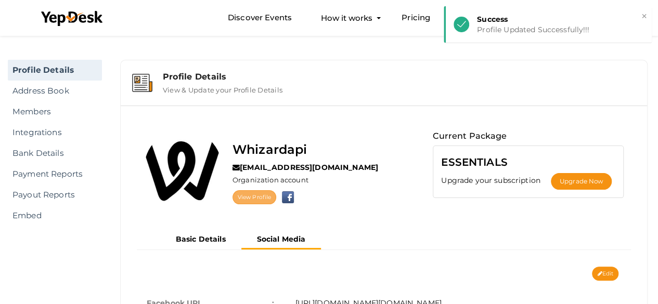
click at [246, 195] on link "View Profile" at bounding box center [255, 197] width 44 height 14
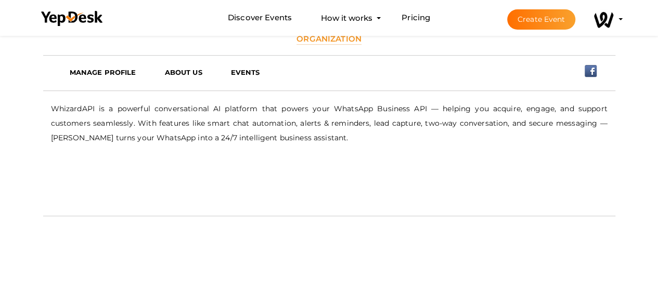
scroll to position [277, 0]
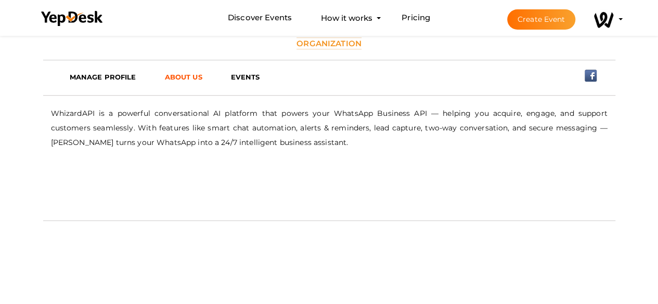
click at [190, 81] on link "ABOUT US" at bounding box center [190, 77] width 66 height 16
click at [115, 82] on link "MANAGE PROFILE" at bounding box center [109, 77] width 95 height 16
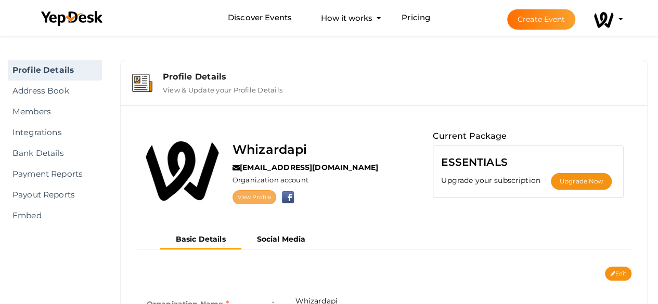
click at [254, 200] on link "View Profile" at bounding box center [255, 197] width 44 height 14
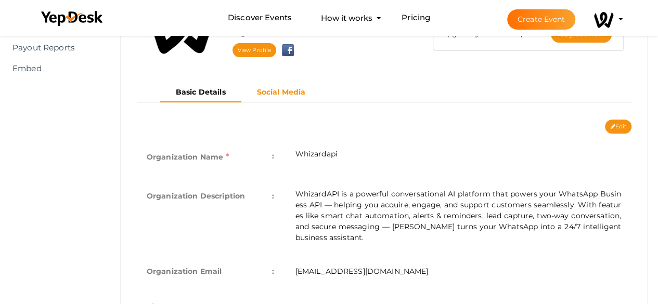
click at [296, 97] on button "Social Media" at bounding box center [281, 92] width 80 height 17
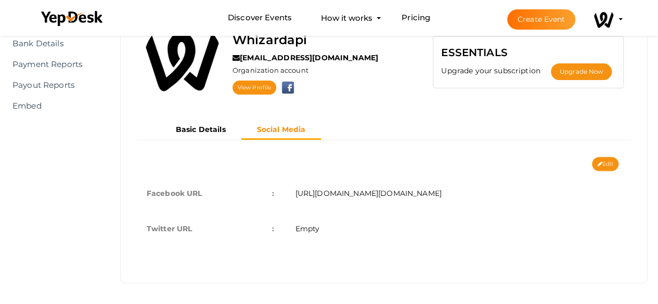
scroll to position [108, 0]
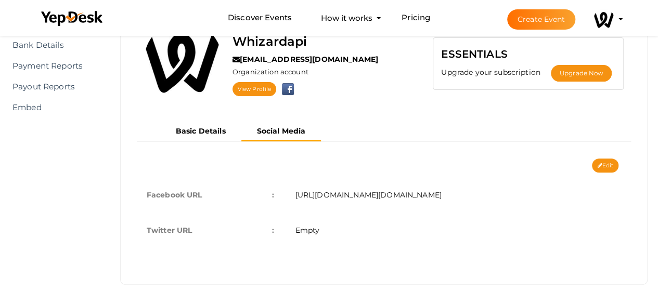
click at [377, 191] on span "[URL][DOMAIN_NAME][DOMAIN_NAME]" at bounding box center [368, 194] width 146 height 9
click at [607, 165] on button "Edit" at bounding box center [605, 166] width 27 height 14
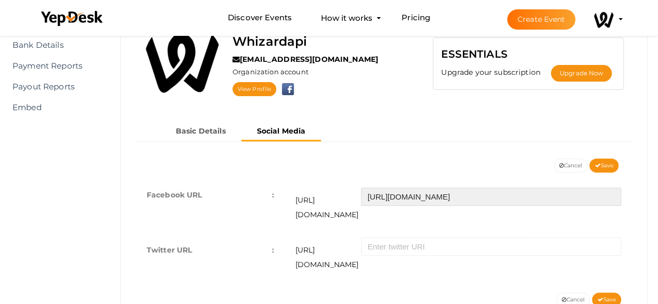
click at [474, 195] on input "https://www.facebook.com/whizardapi" at bounding box center [491, 197] width 260 height 18
type input "whizardapi"
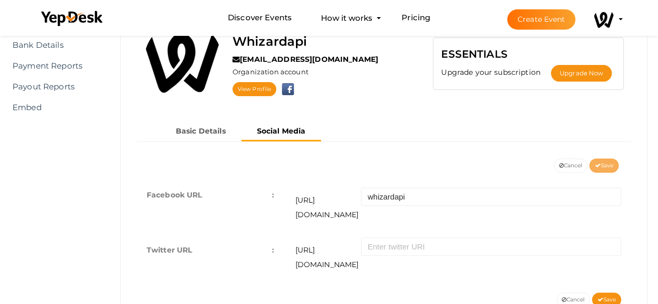
click at [601, 162] on span "Save" at bounding box center [604, 165] width 19 height 7
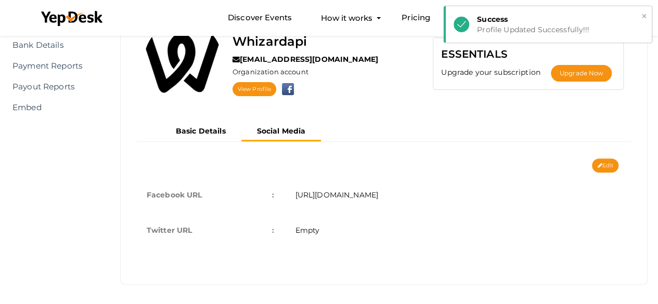
click at [647, 18] on button "×" at bounding box center [644, 16] width 7 height 12
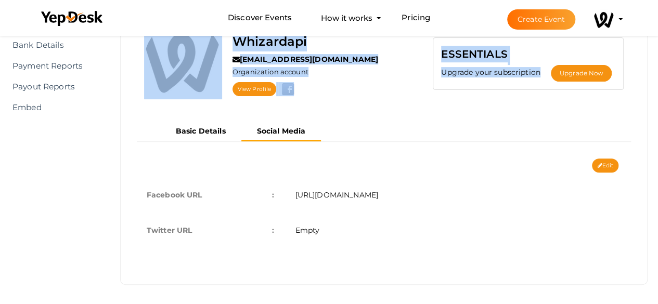
drag, startPoint x: 517, startPoint y: 118, endPoint x: 516, endPoint y: 139, distance: 20.9
click at [516, 139] on div "Whizardapi viralvinayoff@gmail.com Organization account View Profile Current Pa…" at bounding box center [384, 136] width 511 height 260
click at [516, 139] on div "Basic Details Social Media" at bounding box center [383, 132] width 463 height 19
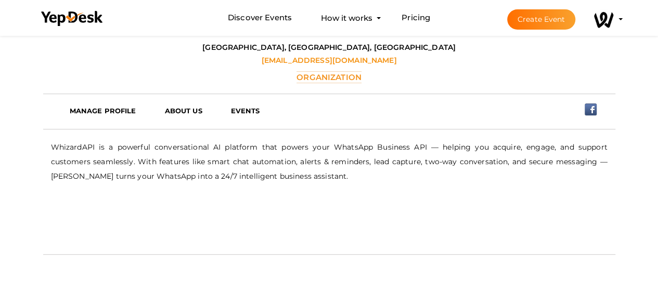
scroll to position [237, 0]
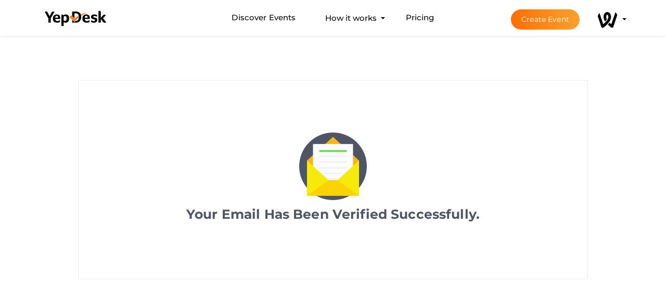
click at [149, 27] on li "Discover Events How it works Powerful Registration / Ticketing Start selling yo…" at bounding box center [333, 18] width 592 height 35
